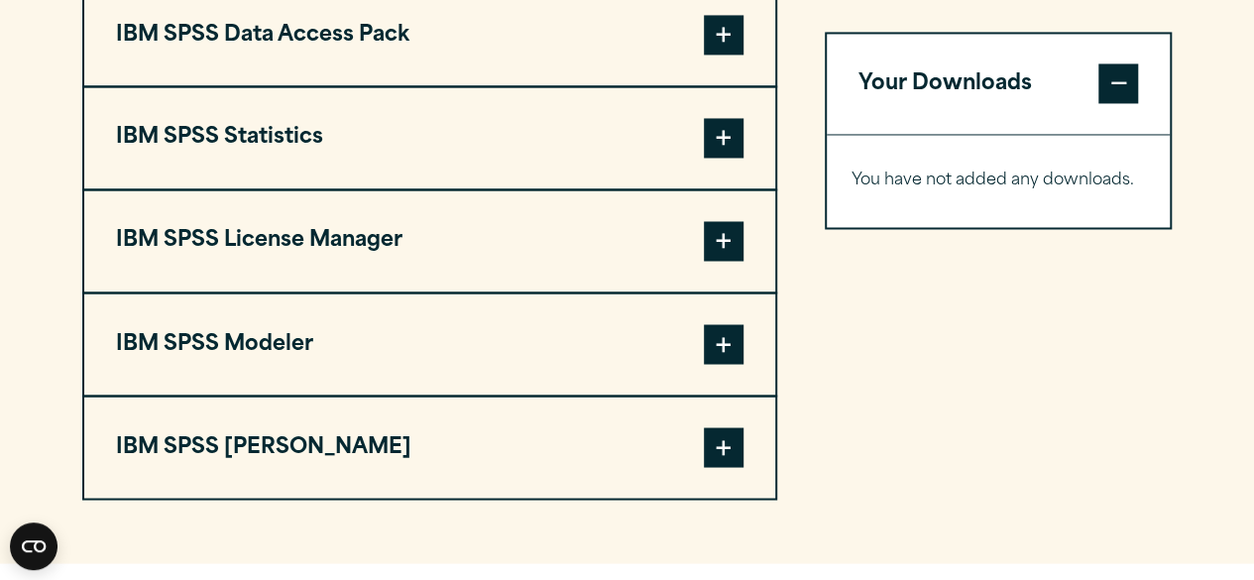
scroll to position [1594, 0]
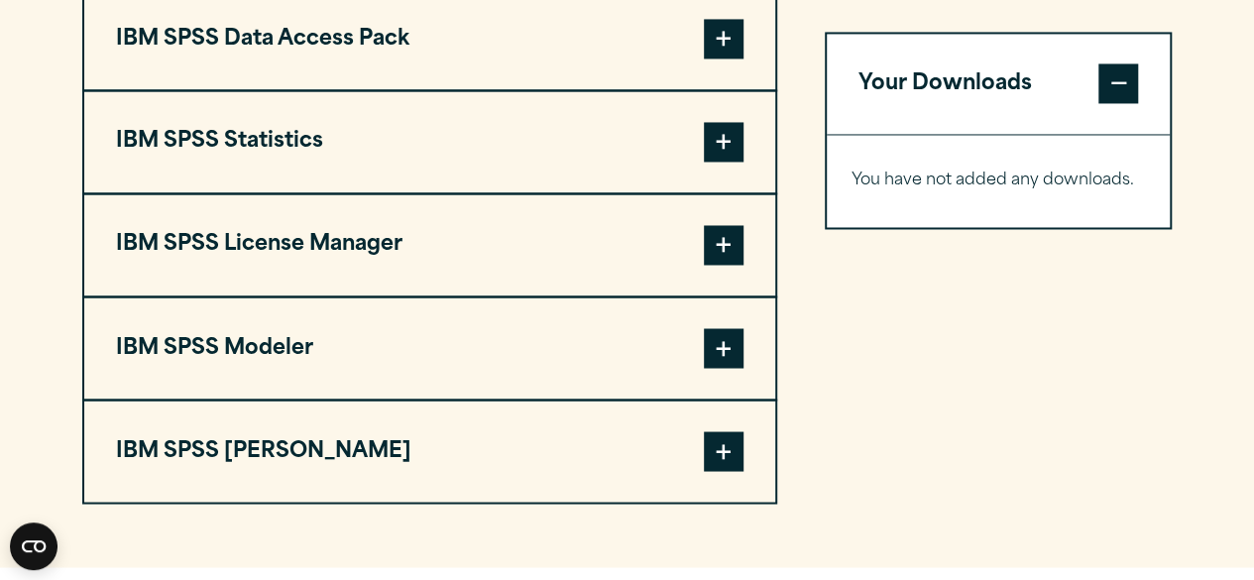
click at [722, 162] on span at bounding box center [724, 142] width 40 height 40
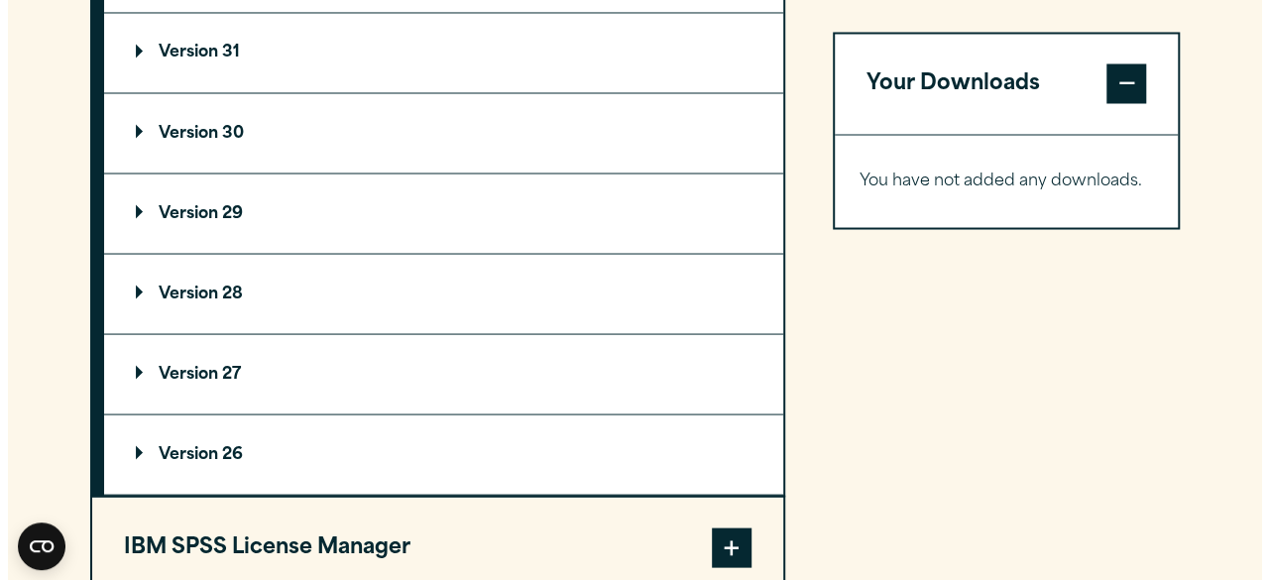
scroll to position [1773, 0]
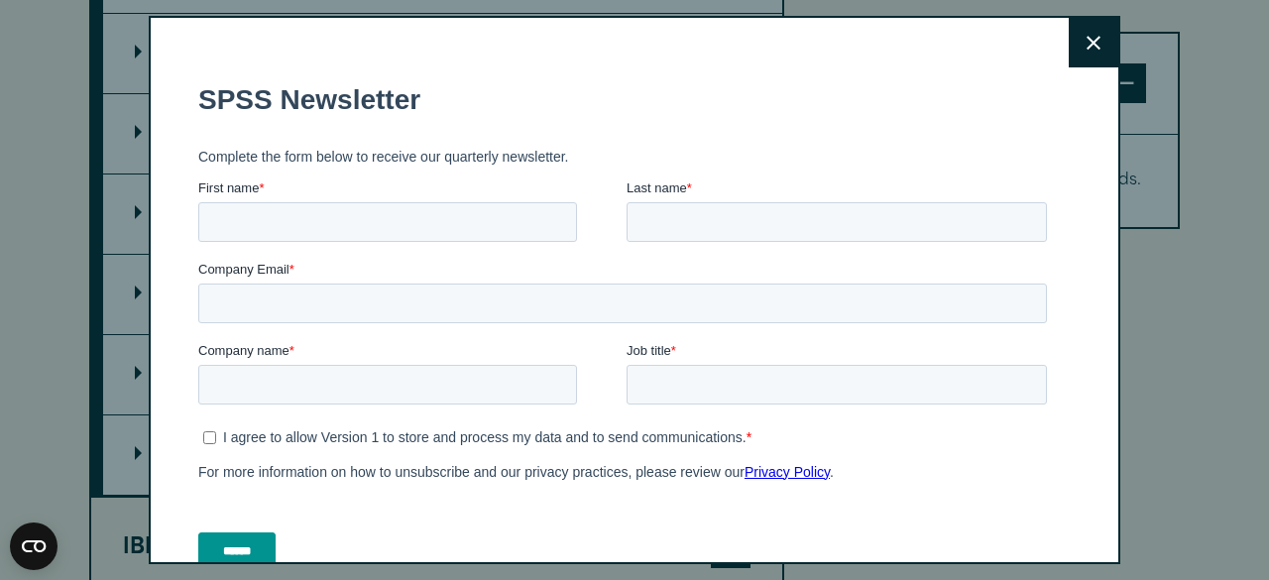
click at [1081, 52] on button "Close" at bounding box center [1094, 43] width 50 height 50
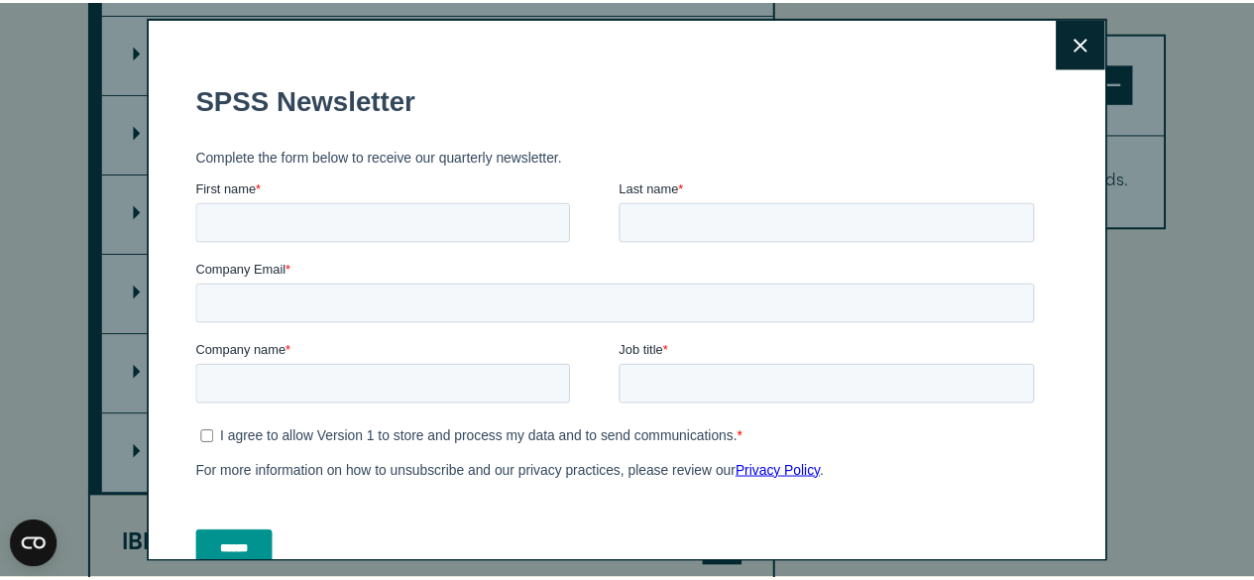
scroll to position [1729, 0]
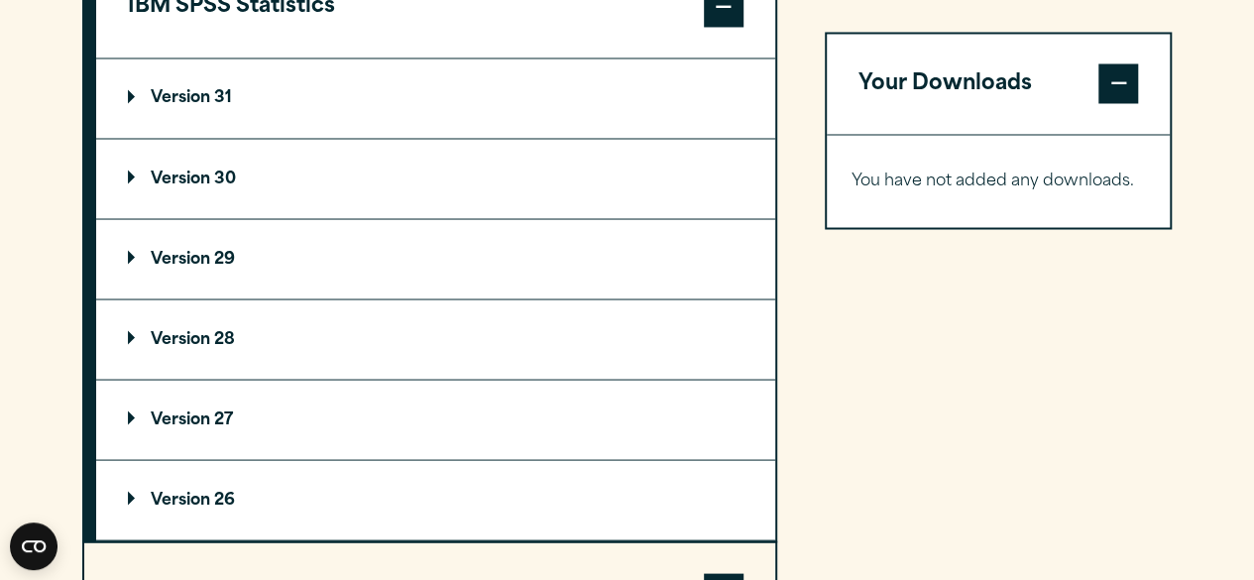
click at [129, 106] on p "Version 31" at bounding box center [180, 98] width 104 height 16
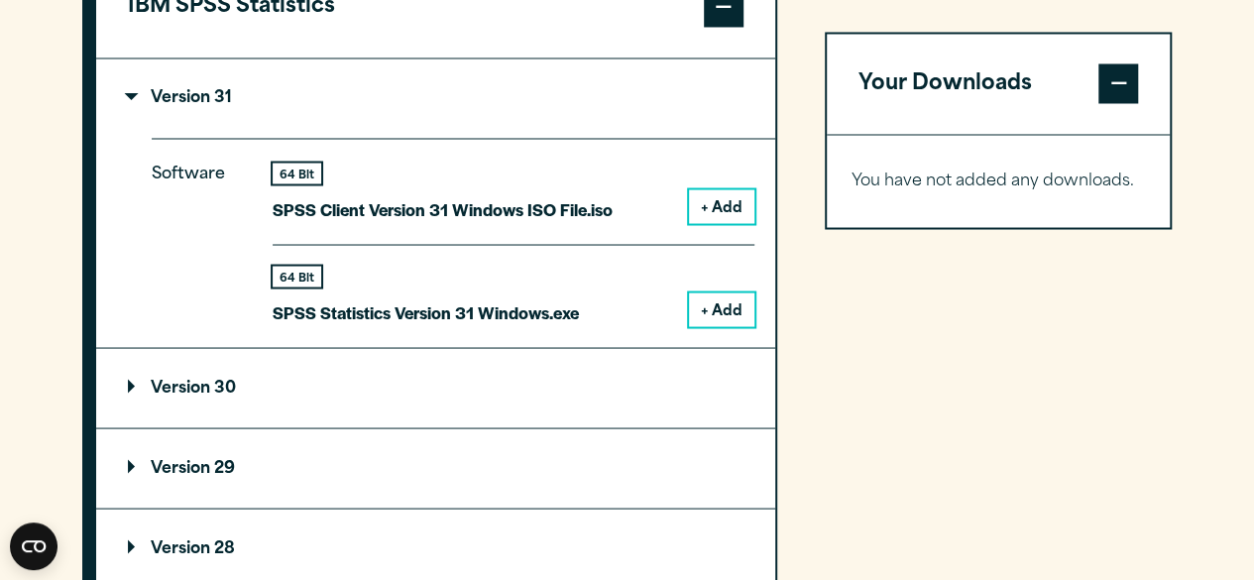
click at [129, 106] on p "Version 31" at bounding box center [180, 98] width 104 height 16
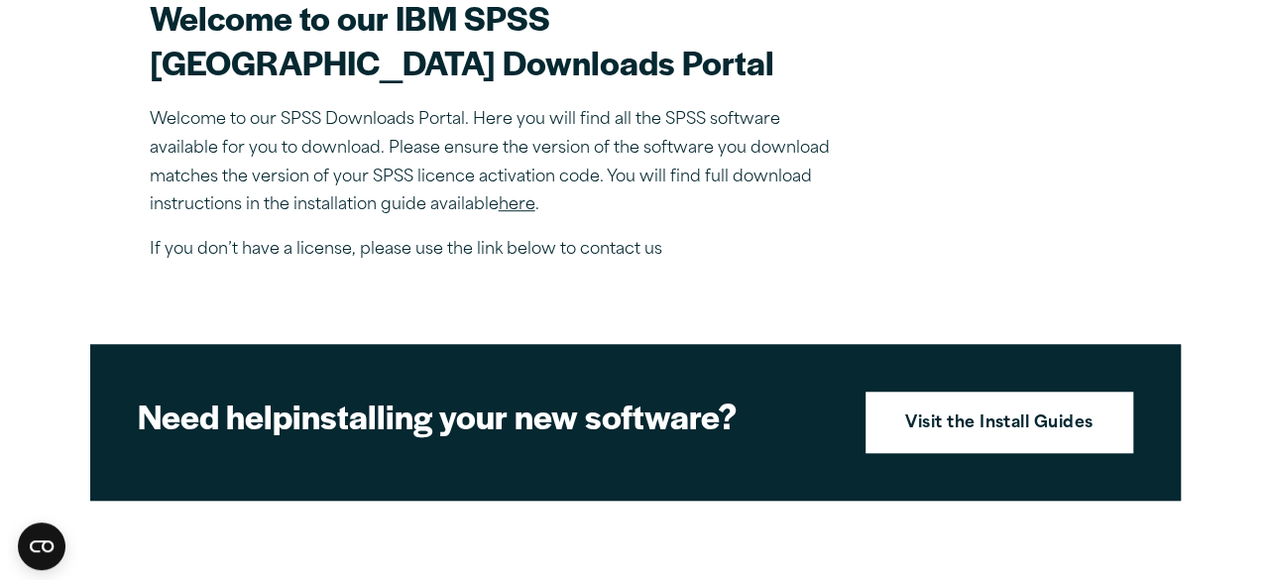
scroll to position [180, 0]
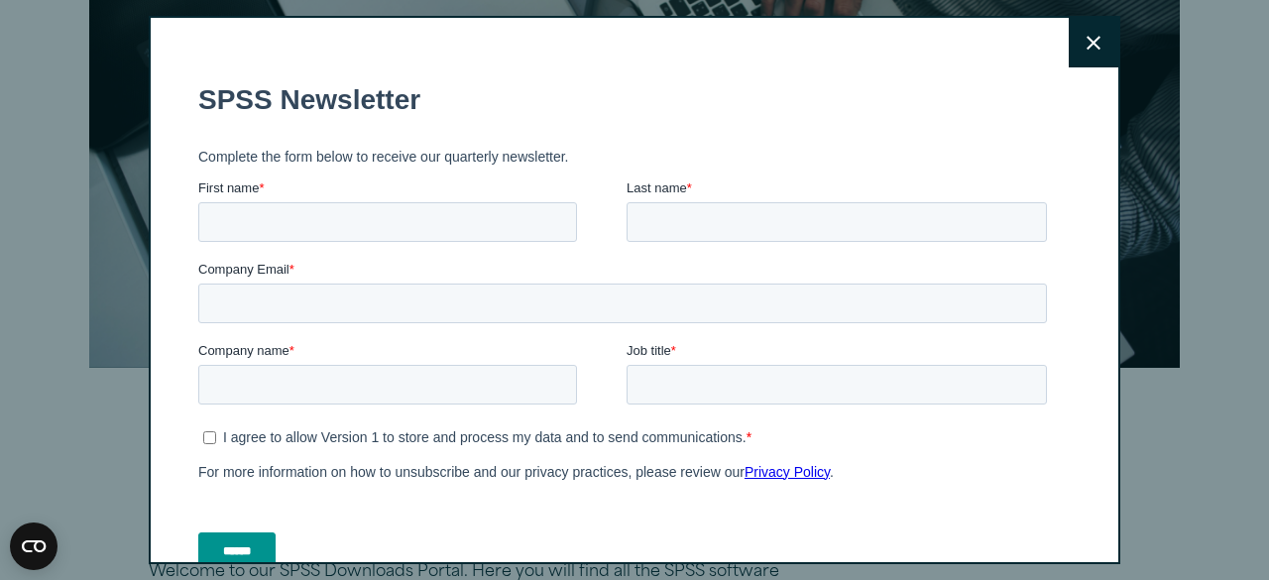
click at [1069, 33] on button "Close" at bounding box center [1094, 43] width 50 height 50
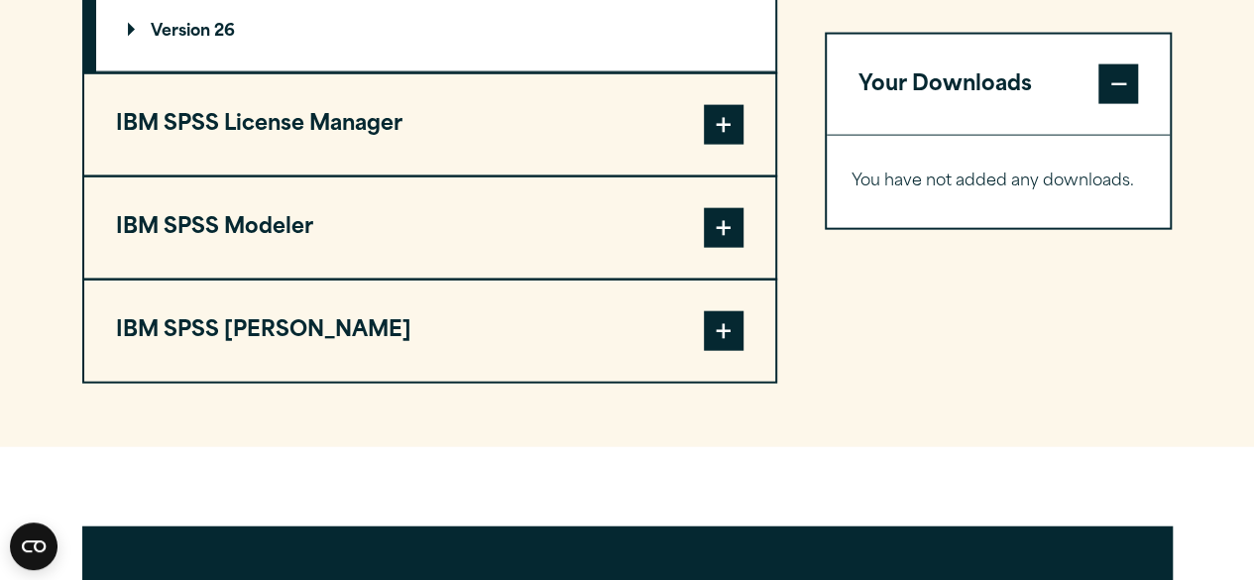
scroll to position [2013, 0]
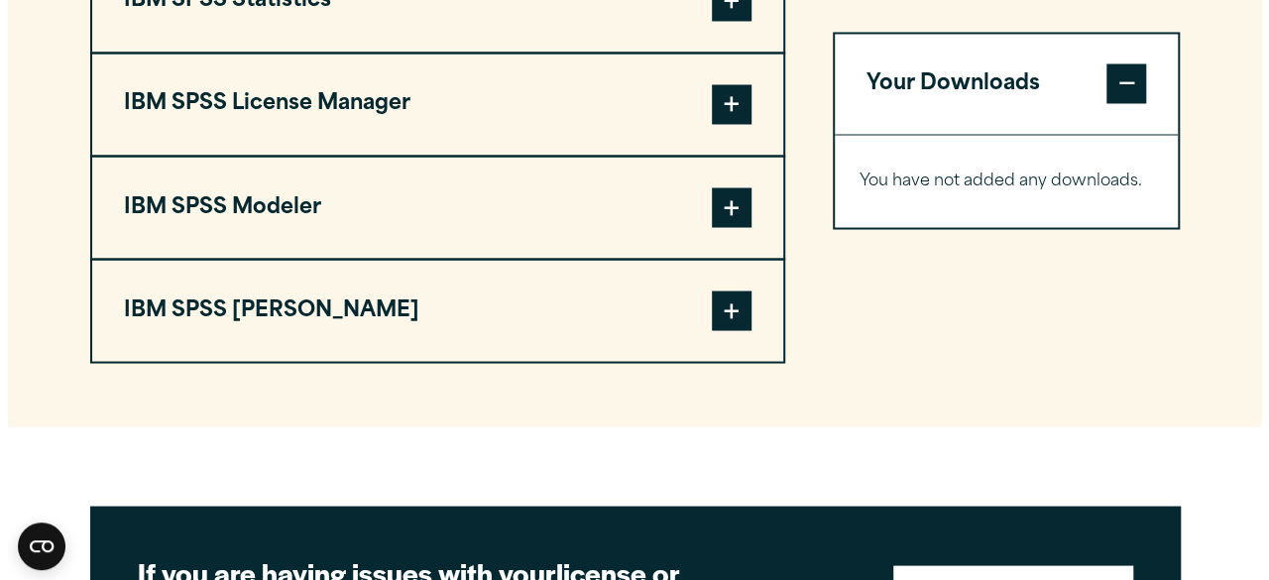
scroll to position [1735, 0]
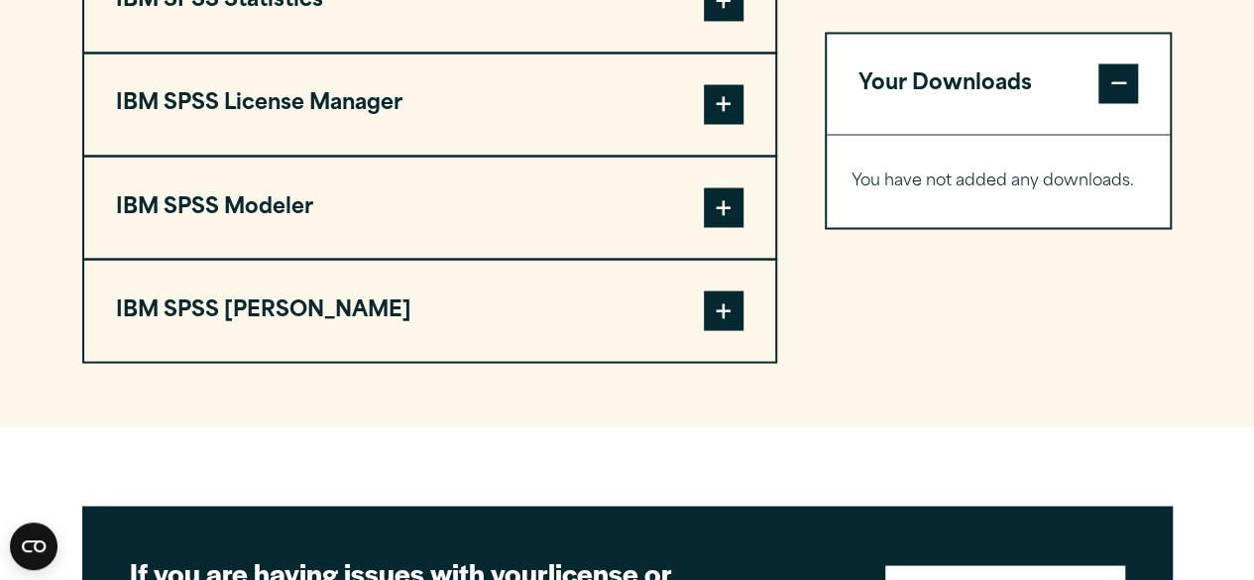
click at [728, 21] on span at bounding box center [724, 1] width 40 height 40
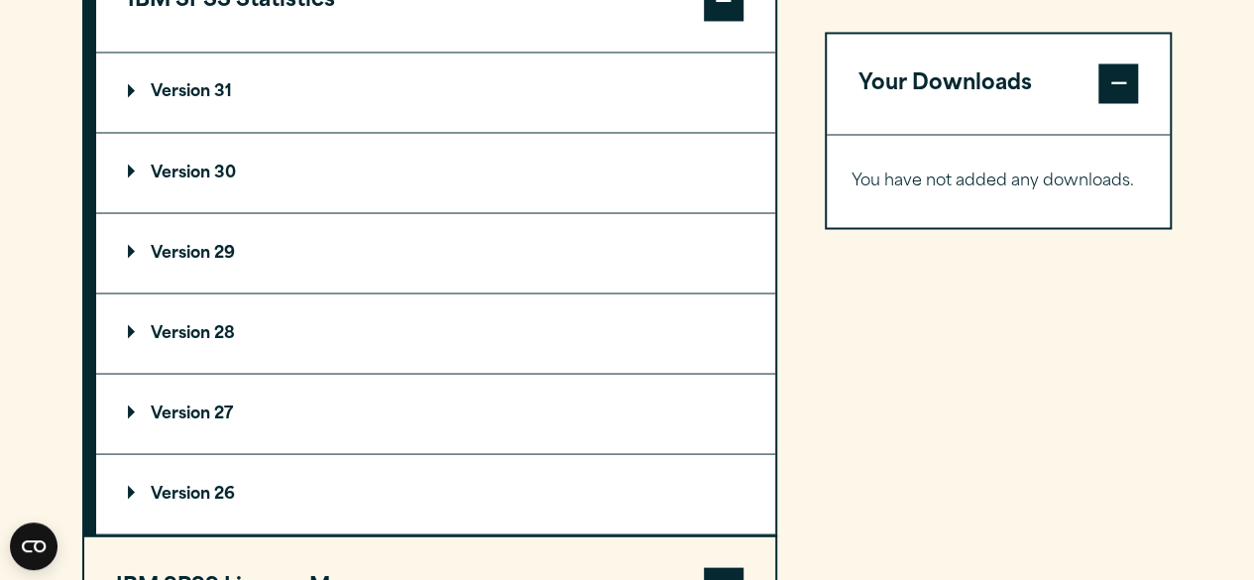
click at [313, 132] on summary "Version 31" at bounding box center [435, 92] width 679 height 79
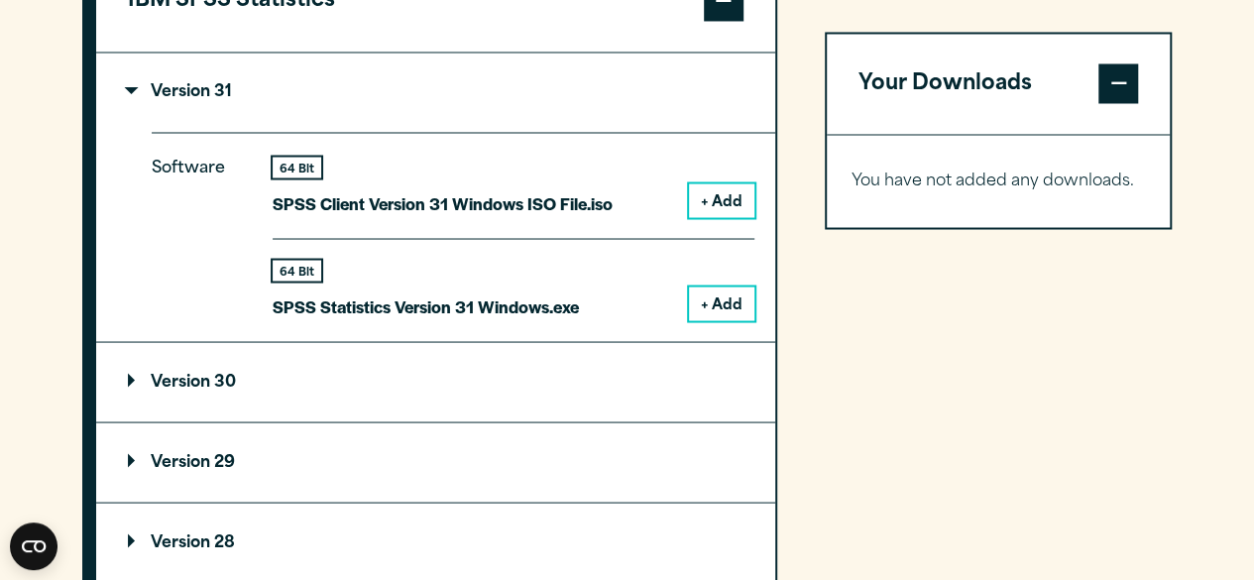
click at [730, 320] on button "+ Add" at bounding box center [721, 303] width 65 height 34
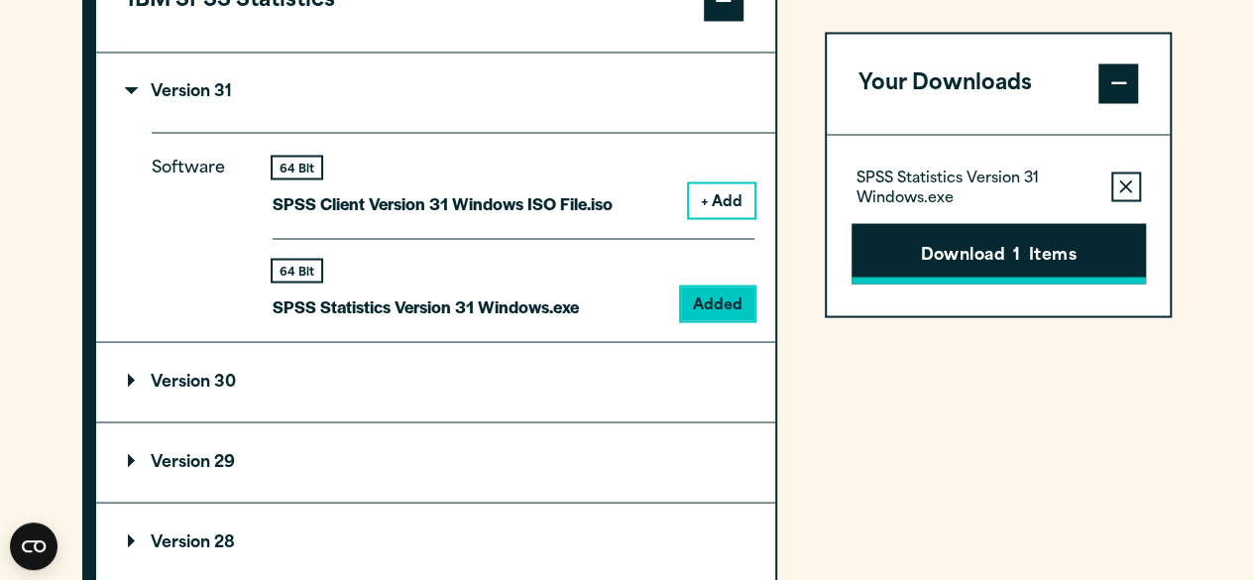
click at [1045, 261] on button "Download 1 Items" at bounding box center [999, 253] width 294 height 61
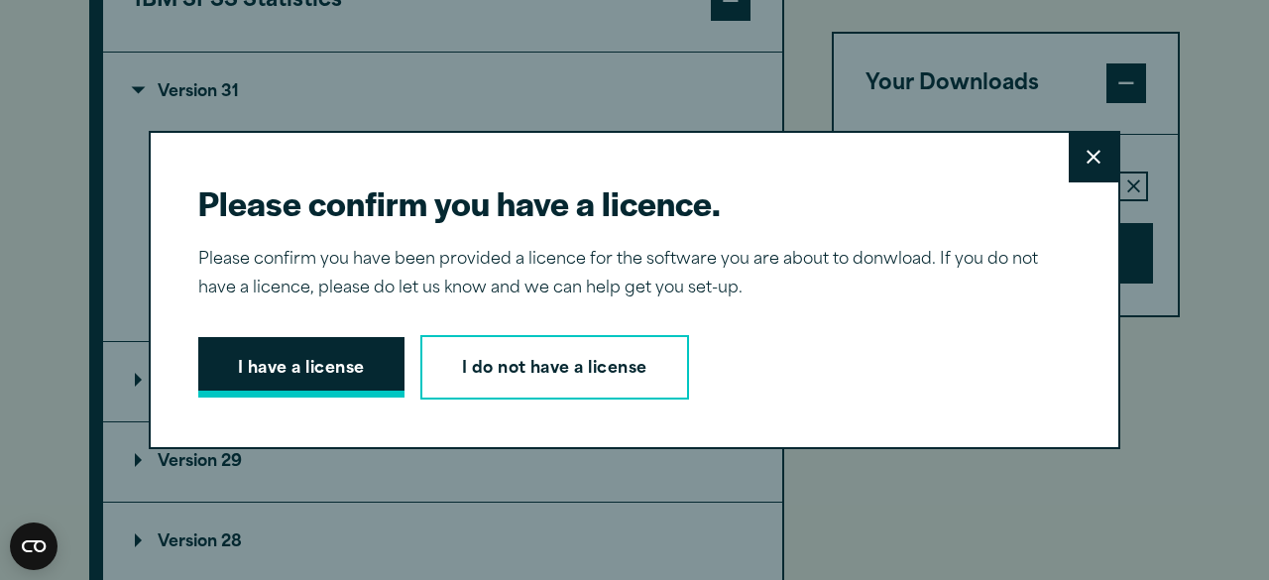
click at [305, 362] on button "I have a license" at bounding box center [301, 367] width 206 height 61
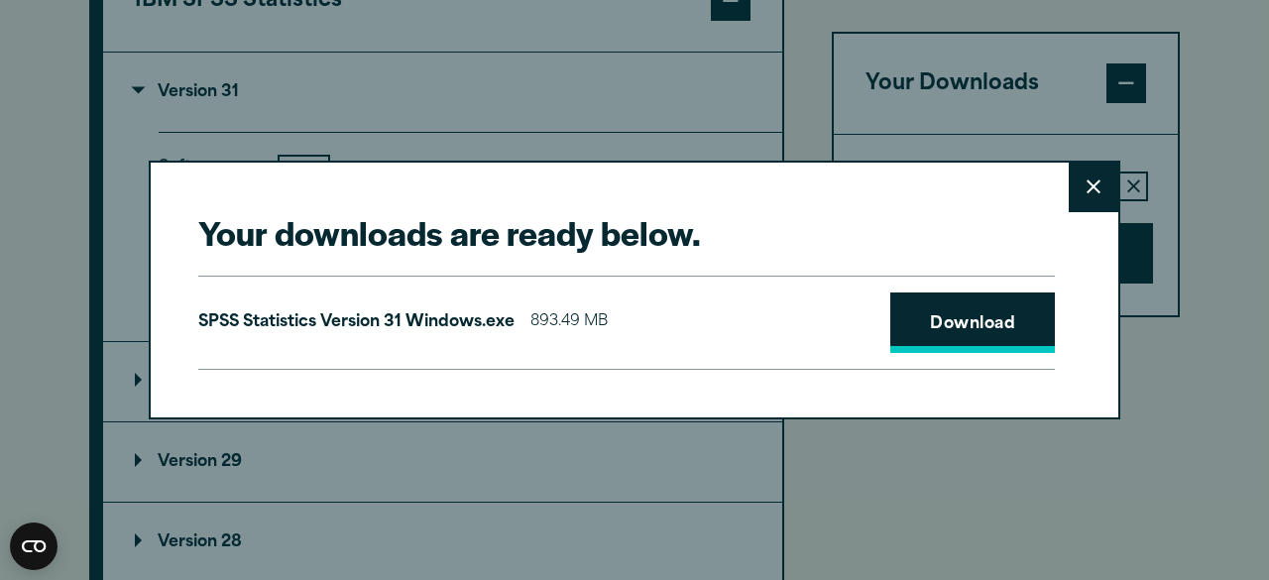
click at [957, 313] on link "Download" at bounding box center [972, 322] width 165 height 61
